Goal: Find specific page/section: Find specific page/section

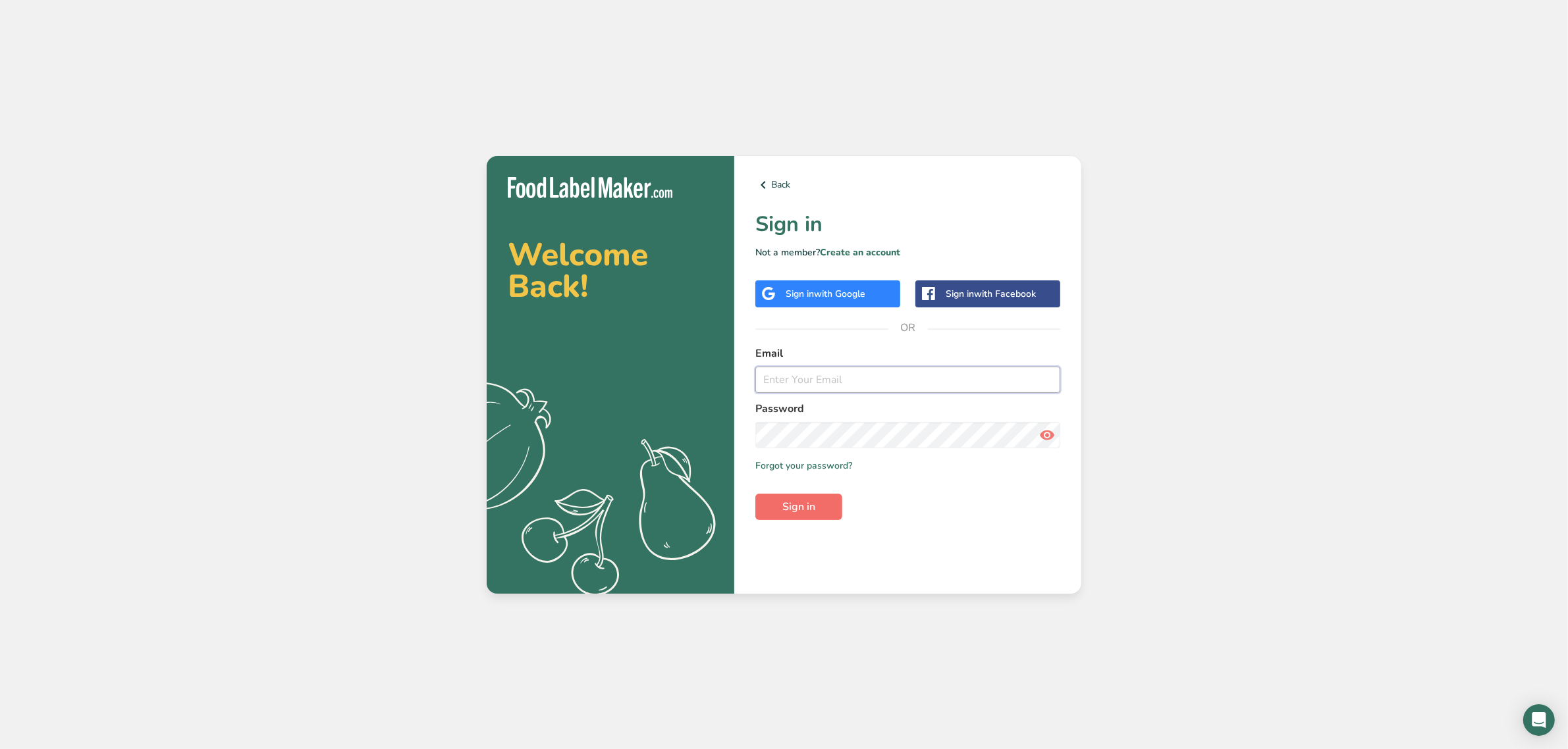
type input "[PERSON_NAME][EMAIL_ADDRESS][DOMAIN_NAME]"
click at [812, 503] on span "Sign in" at bounding box center [799, 507] width 33 height 15
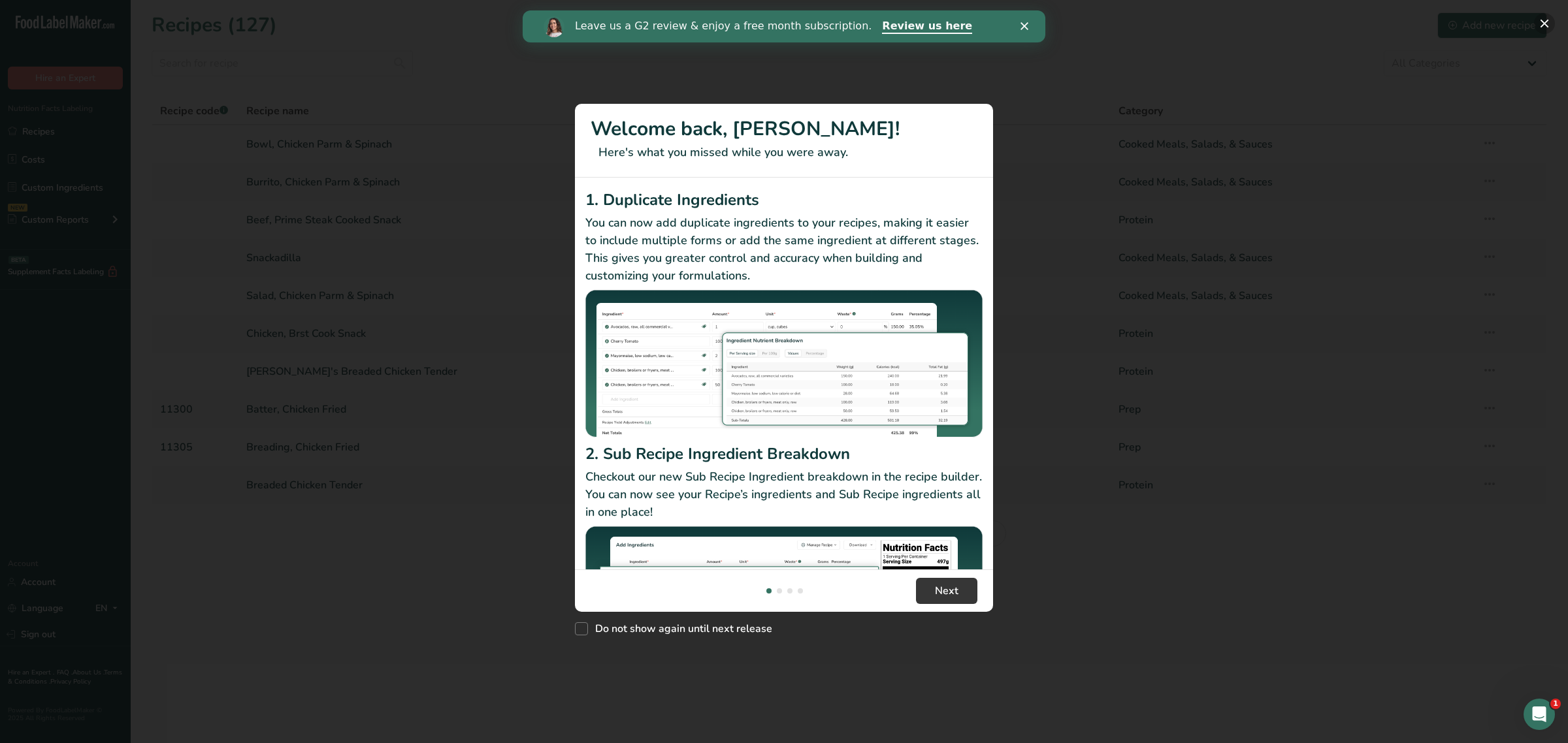
click at [1543, 18] on button "New Features" at bounding box center [1544, 23] width 21 height 21
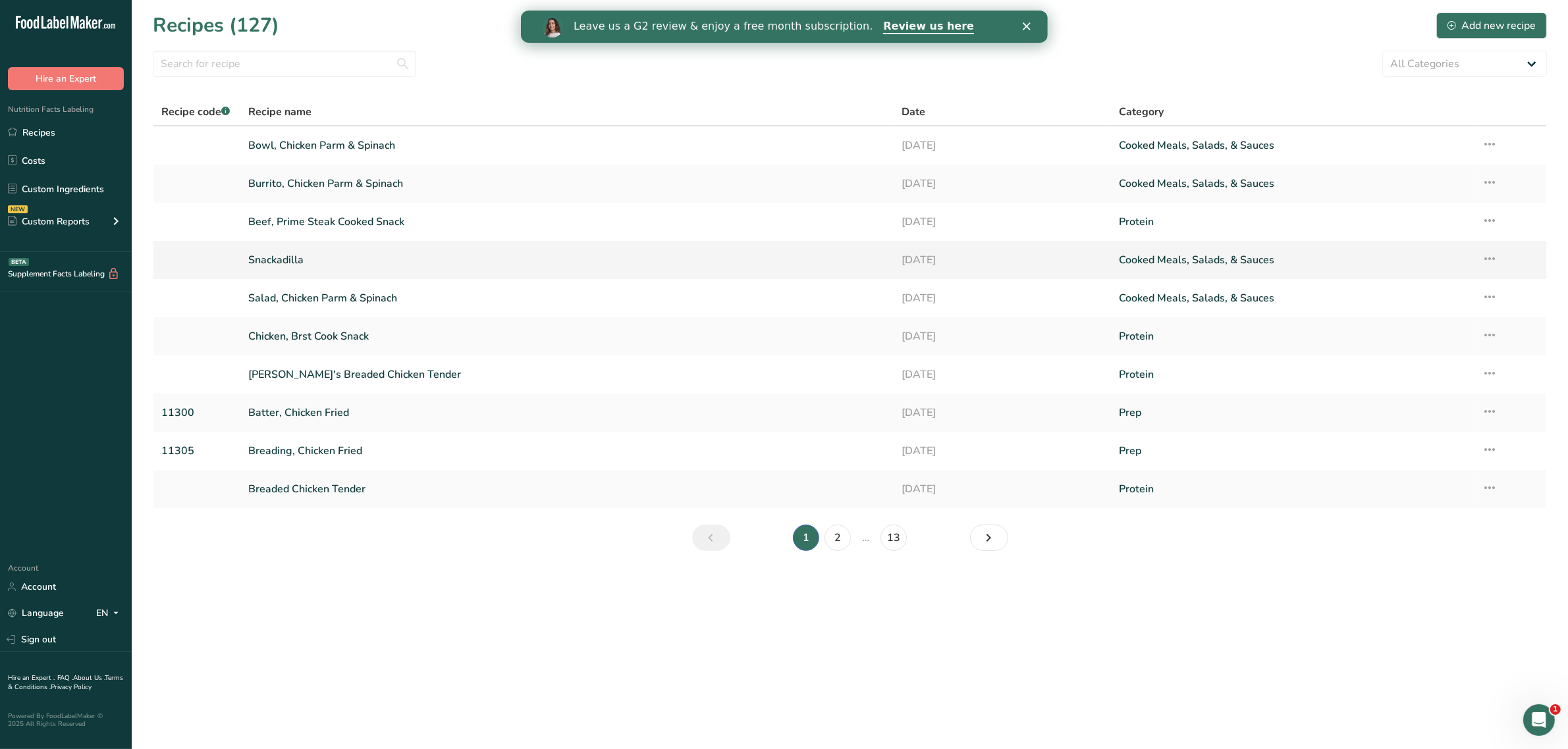
click at [353, 253] on link "Snackadilla" at bounding box center [566, 260] width 637 height 28
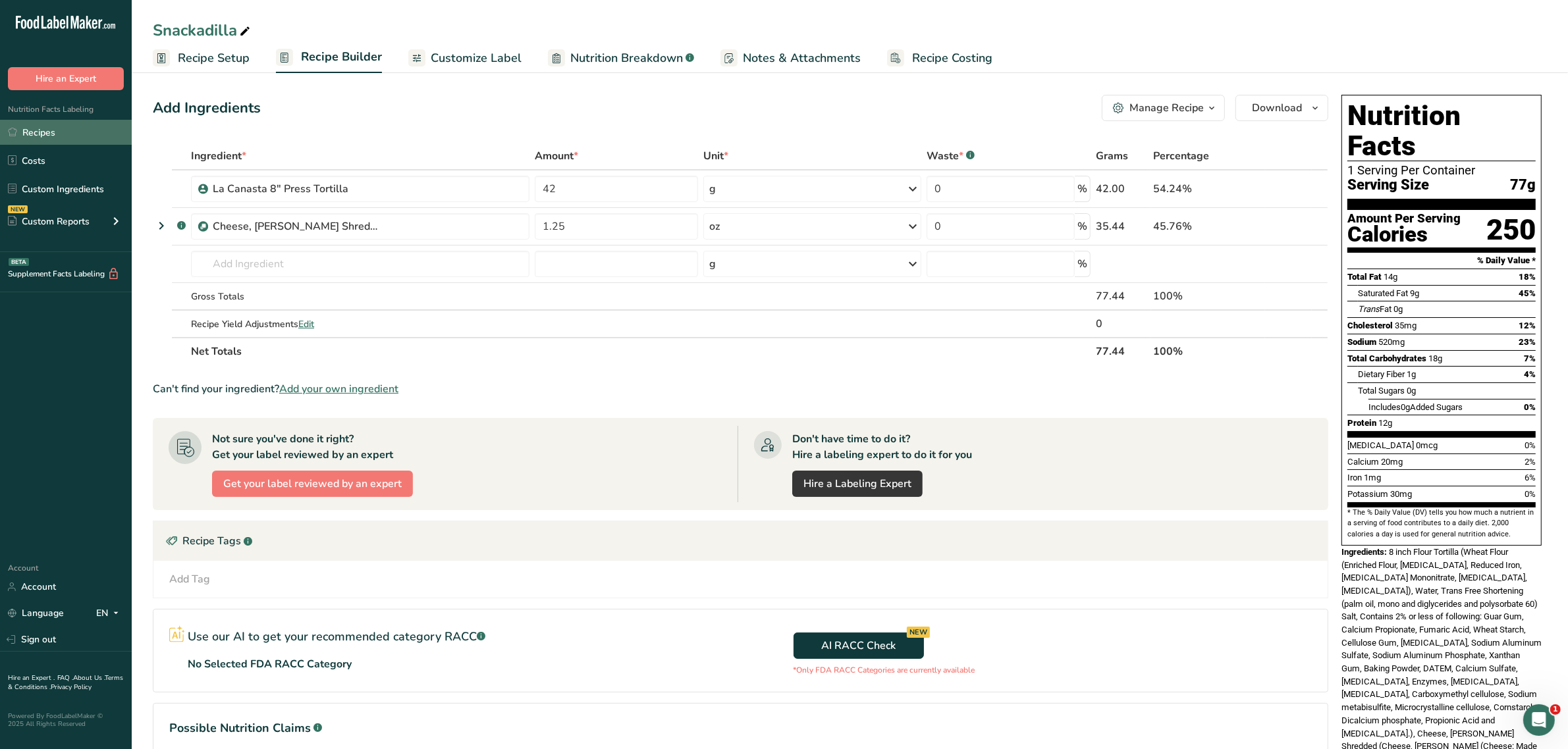
click at [57, 132] on link "Recipes" at bounding box center [66, 132] width 132 height 25
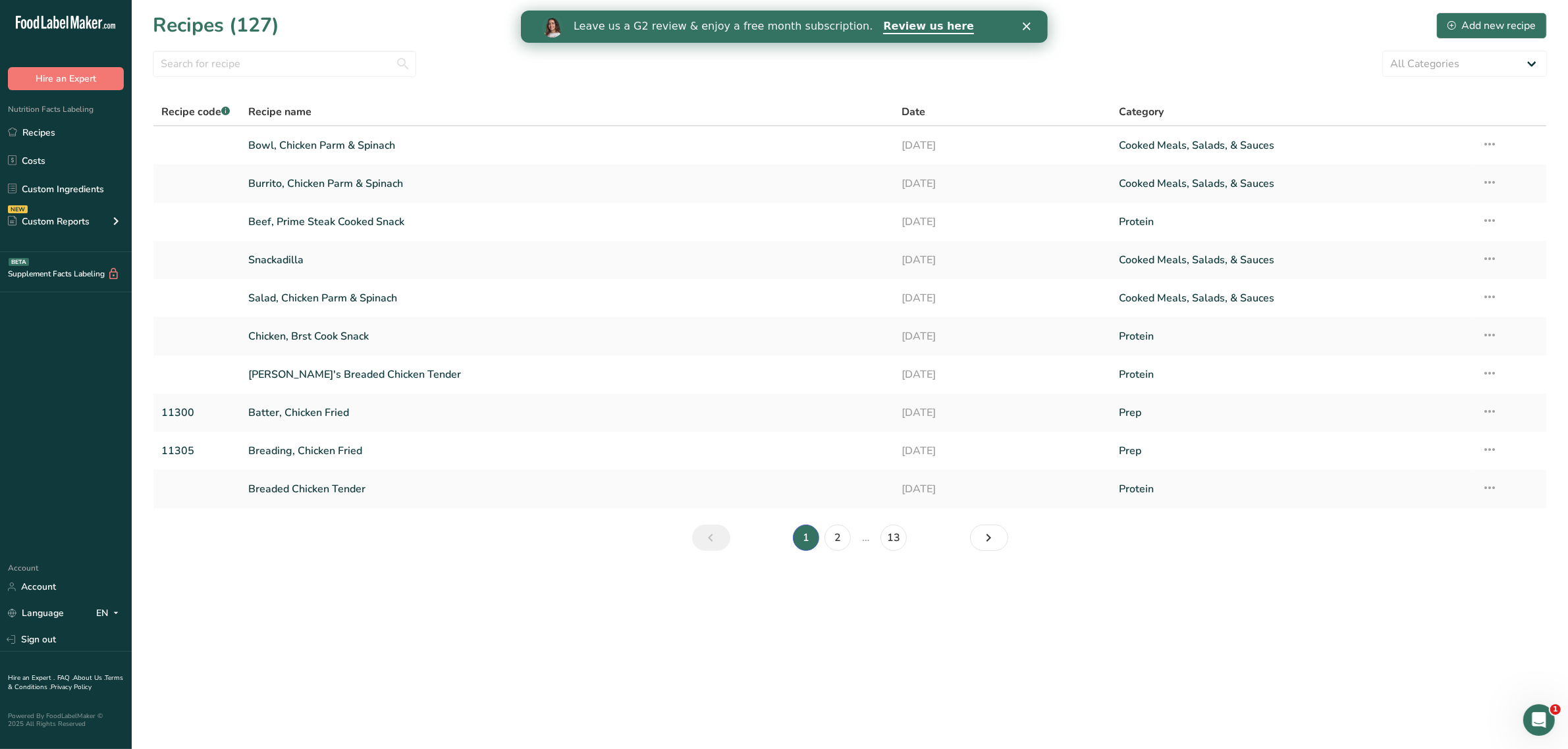
click at [1023, 24] on polygon "Close" at bounding box center [1026, 26] width 8 height 8
